Goal: Information Seeking & Learning: Learn about a topic

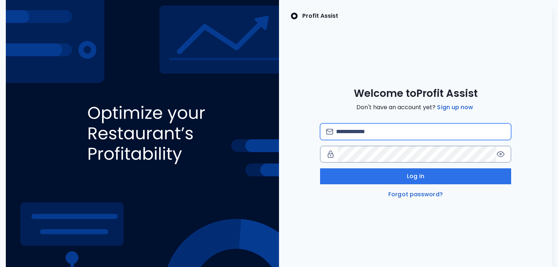
click at [362, 134] on input "email" at bounding box center [420, 132] width 169 height 16
type input "**********"
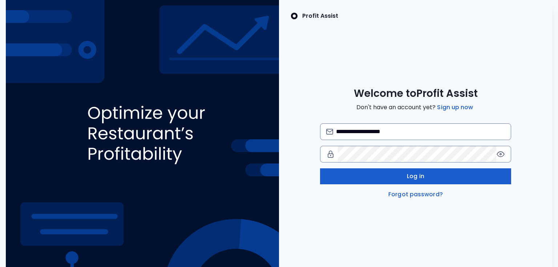
click at [370, 181] on button "Log in" at bounding box center [415, 177] width 191 height 16
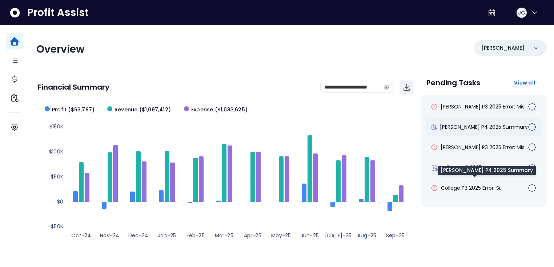
click at [453, 125] on span "[PERSON_NAME] P4 2025 Summary" at bounding box center [484, 127] width 88 height 7
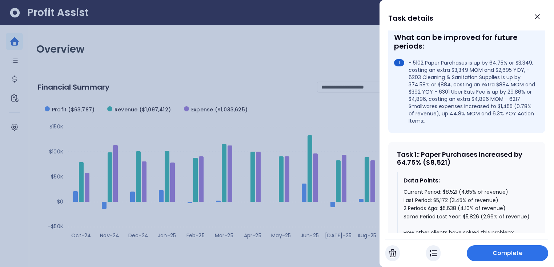
scroll to position [253, 0]
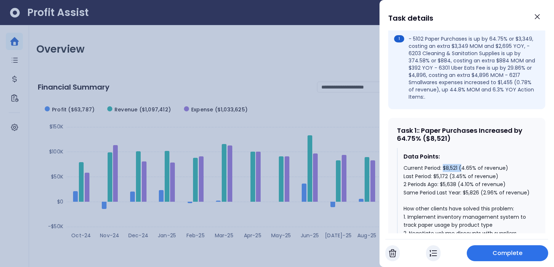
drag, startPoint x: 443, startPoint y: 154, endPoint x: 463, endPoint y: 154, distance: 20.0
click at [463, 164] on div "Current Period: $8,521 (4.65% of revenue) Last Period: $5,172 (3.45% of revenue…" at bounding box center [466, 249] width 127 height 171
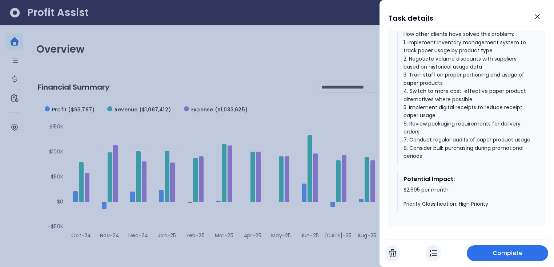
scroll to position [429, 0]
drag, startPoint x: 402, startPoint y: 191, endPoint x: 453, endPoint y: 190, distance: 51.2
click at [453, 190] on div "Potential Impact: $2,695 per month Priority Classification: High Priority" at bounding box center [467, 191] width 140 height 42
click at [534, 20] on icon "Close" at bounding box center [537, 16] width 9 height 9
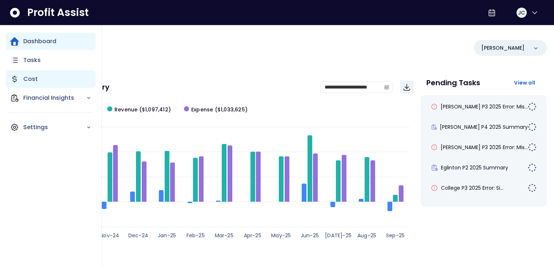
click at [22, 81] on div "Cost" at bounding box center [51, 78] width 90 height 17
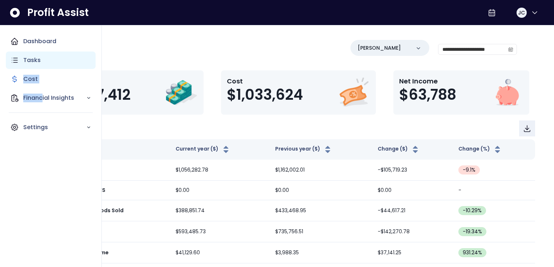
drag, startPoint x: 43, startPoint y: 95, endPoint x: 68, endPoint y: 61, distance: 41.4
click at [68, 61] on div "Dashboard Tasks Cost Financial Insights Settings" at bounding box center [51, 85] width 90 height 104
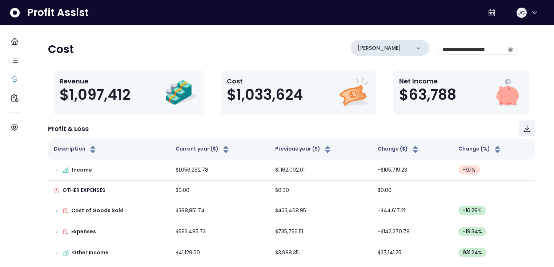
click at [370, 48] on p "[PERSON_NAME]" at bounding box center [379, 48] width 43 height 8
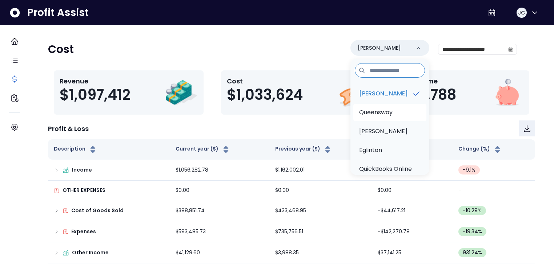
click at [385, 109] on p "Queensway" at bounding box center [375, 112] width 33 height 9
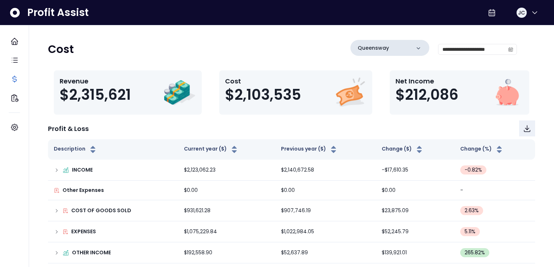
click at [397, 51] on div "Queensway" at bounding box center [389, 48] width 79 height 16
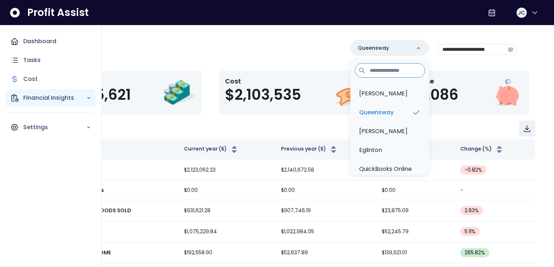
click at [26, 98] on p "Financial Insights" at bounding box center [54, 98] width 63 height 9
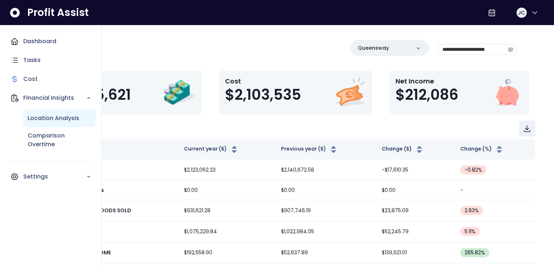
click at [45, 118] on p "Location Analysis" at bounding box center [54, 118] width 52 height 9
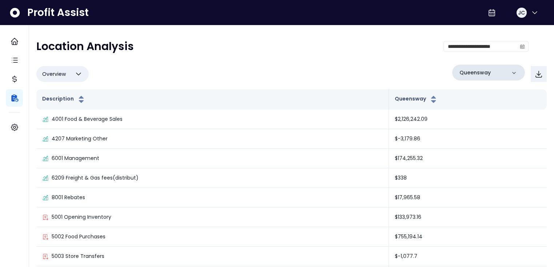
click at [475, 71] on p "Queensway" at bounding box center [474, 73] width 31 height 8
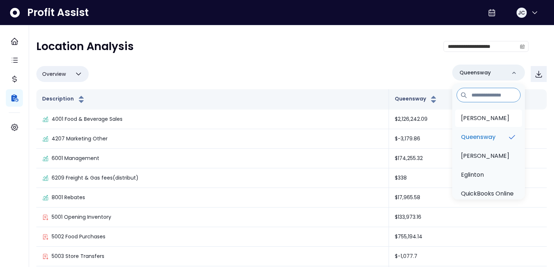
click at [479, 122] on p "[PERSON_NAME]" at bounding box center [485, 118] width 48 height 9
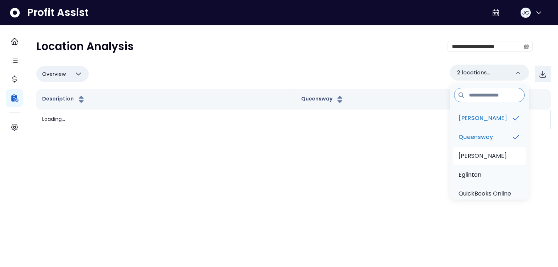
click at [476, 154] on p "[PERSON_NAME]" at bounding box center [483, 156] width 48 height 9
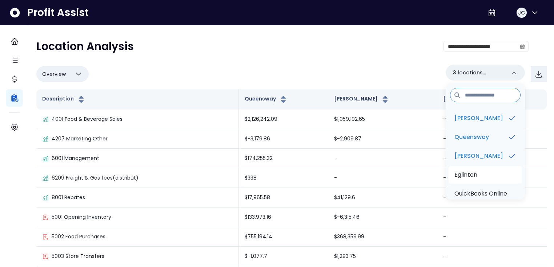
click at [481, 173] on li "Eglinton" at bounding box center [484, 174] width 73 height 17
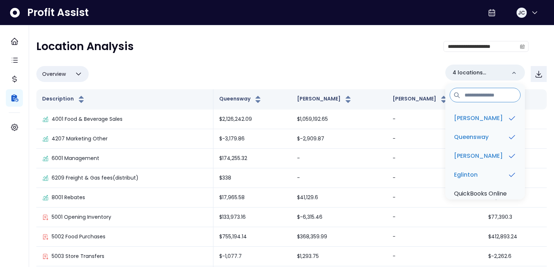
click at [289, 55] on div "**********" at bounding box center [282, 49] width 492 height 19
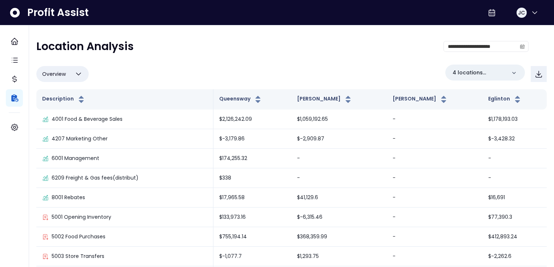
scroll to position [10, 0]
